Goal: Check status: Check status

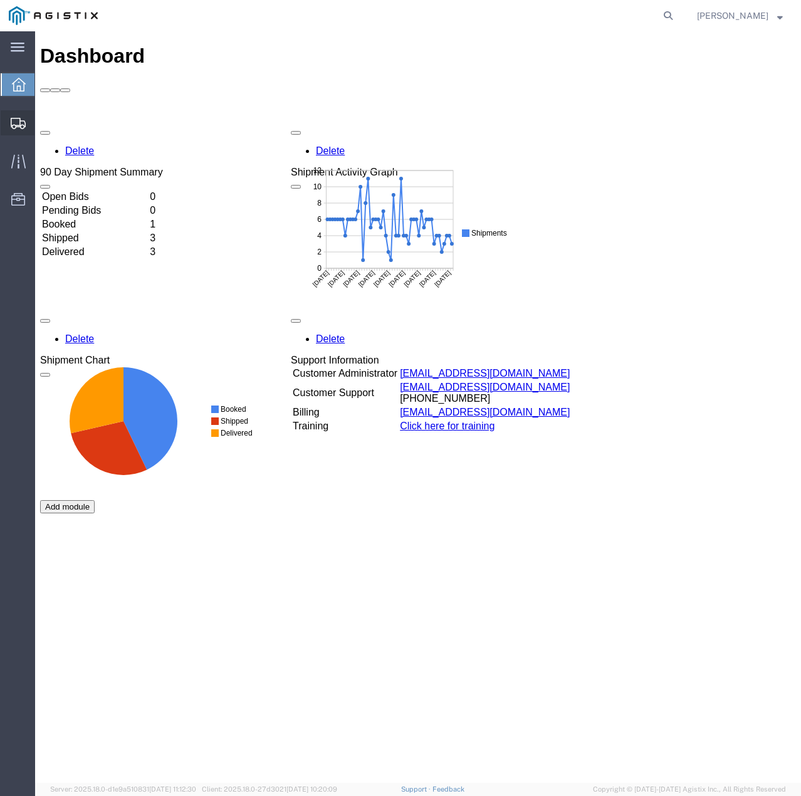
click at [20, 127] on icon at bounding box center [18, 123] width 15 height 11
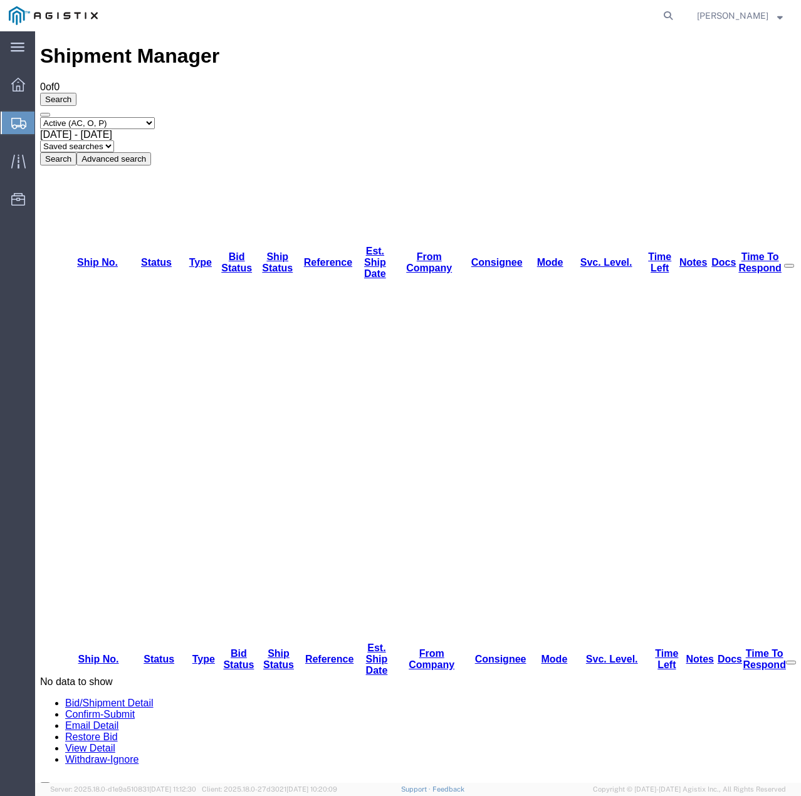
click at [150, 117] on select "Select status Active (AC, O, P) All Approved Awaiting Confirmation (AC) Booked …" at bounding box center [97, 123] width 115 height 12
select select "ALL"
click at [40, 117] on select "Select status Active (AC, O, P) All Approved Awaiting Confirmation (AC) Booked …" at bounding box center [97, 123] width 115 height 12
click at [76, 152] on button "Search" at bounding box center [58, 158] width 36 height 13
